Goal: Check status: Check status

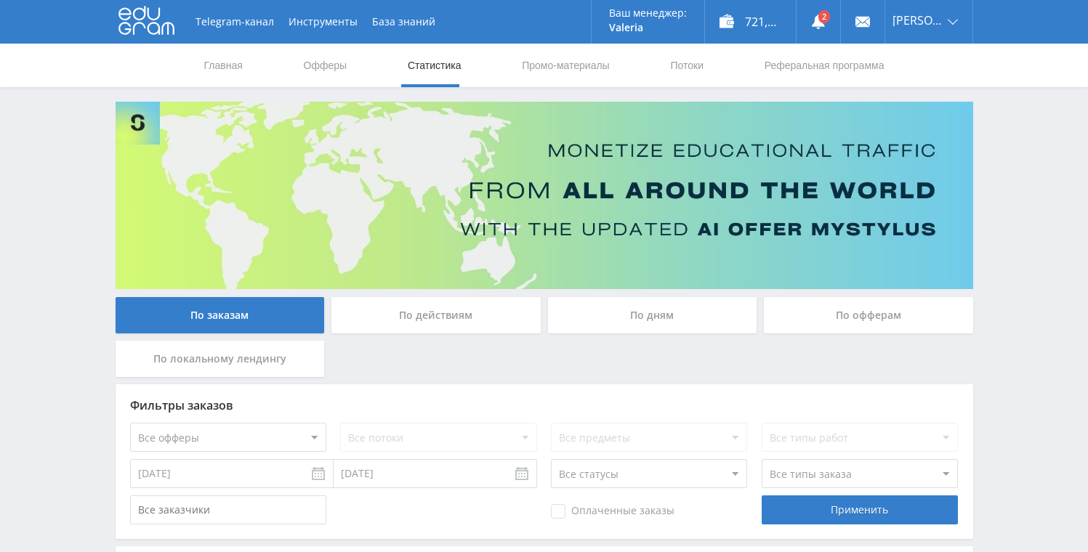
click at [621, 314] on div "По дням" at bounding box center [652, 315] width 209 height 36
click at [0, 0] on input "По дням" at bounding box center [0, 0] width 0 height 0
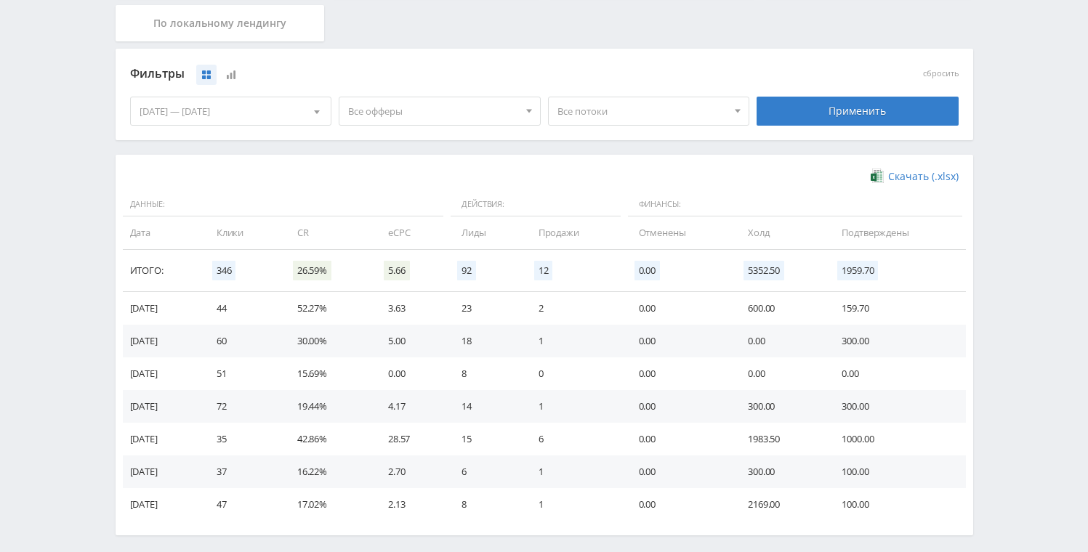
scroll to position [398, 0]
